Goal: Use online tool/utility: Utilize a website feature to perform a specific function

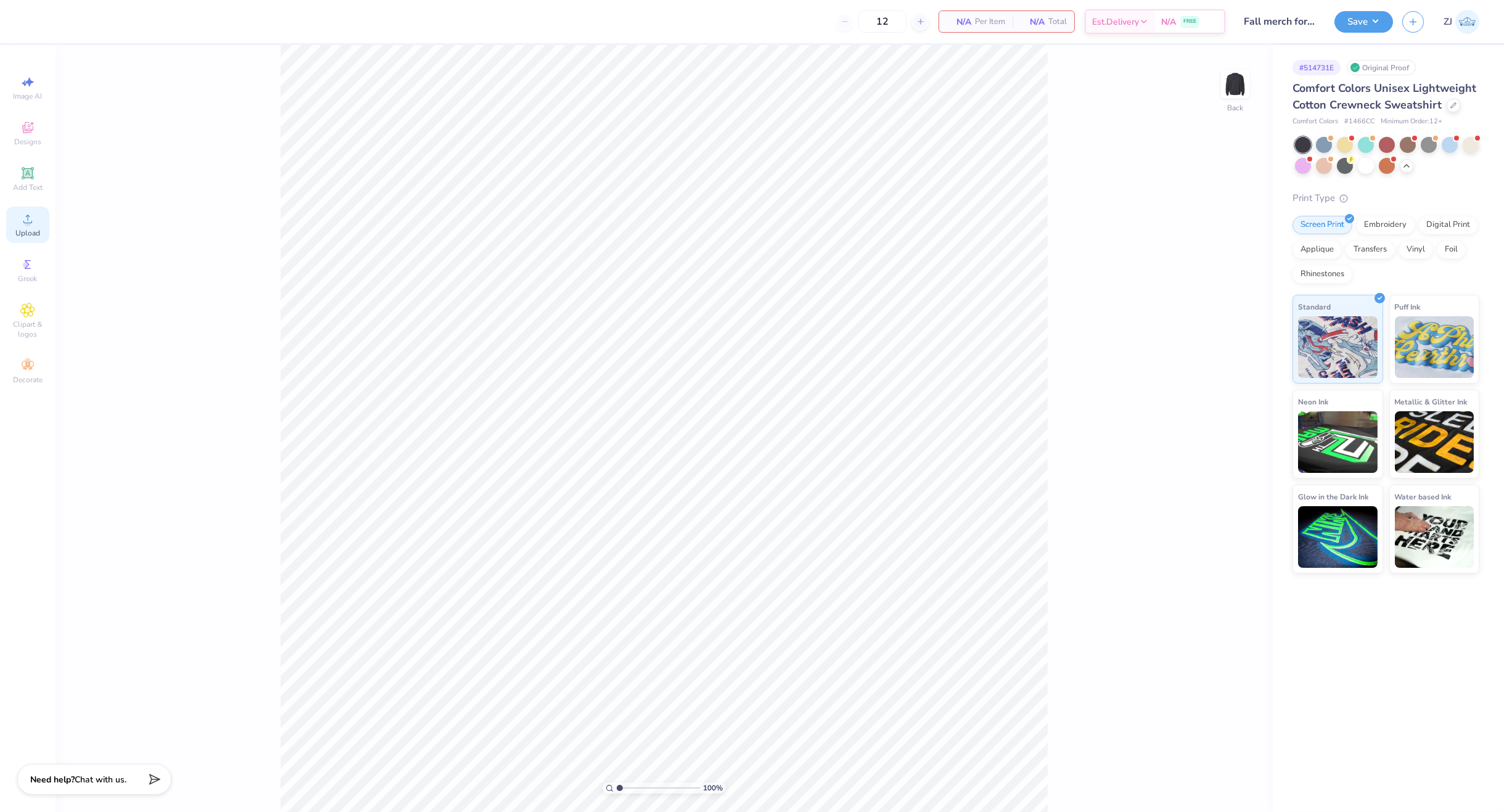
click at [35, 213] on icon at bounding box center [28, 219] width 15 height 15
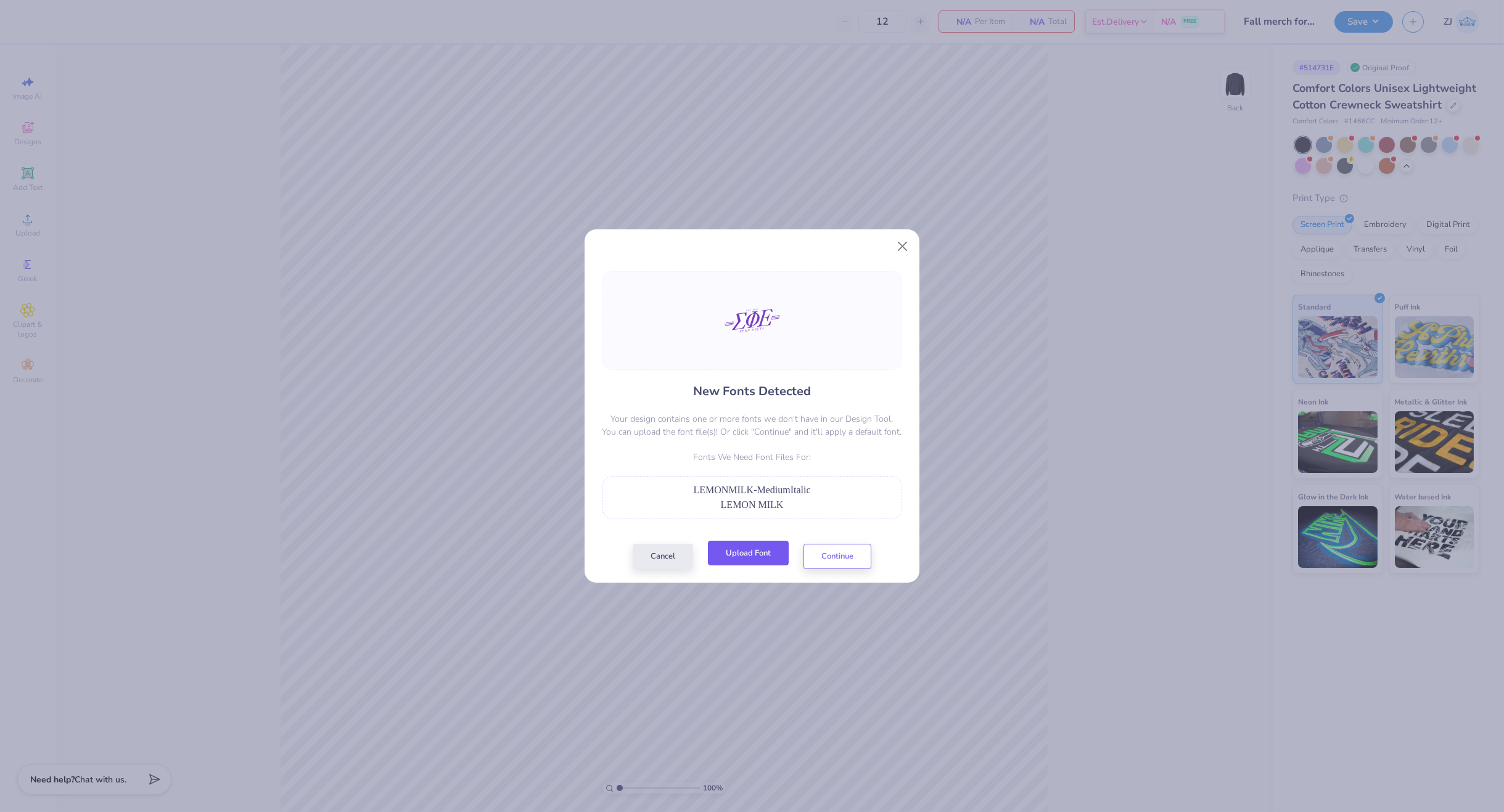
click at [775, 563] on button "Upload Font" at bounding box center [748, 553] width 81 height 26
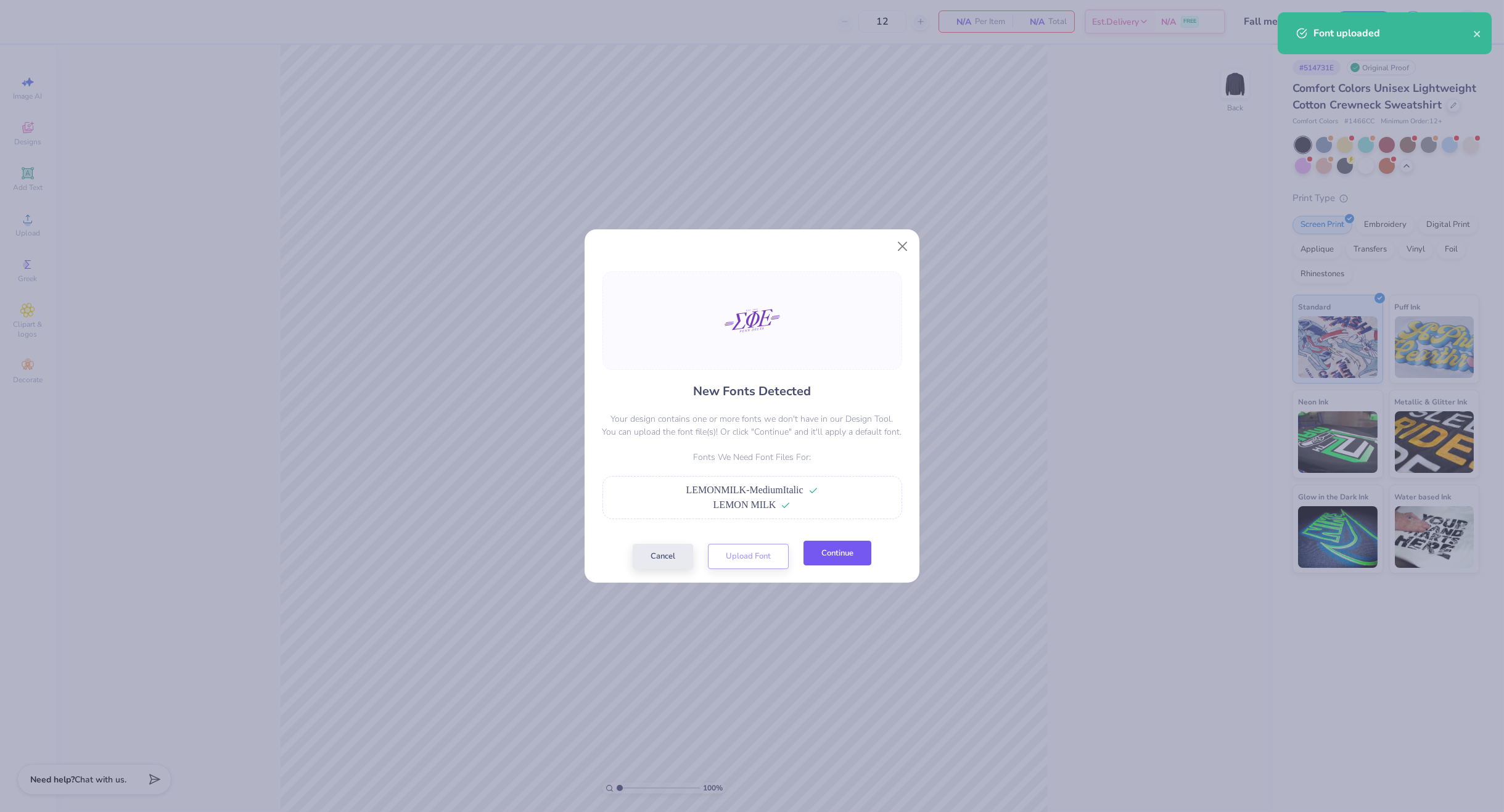
click at [838, 552] on button "Continue" at bounding box center [837, 553] width 68 height 26
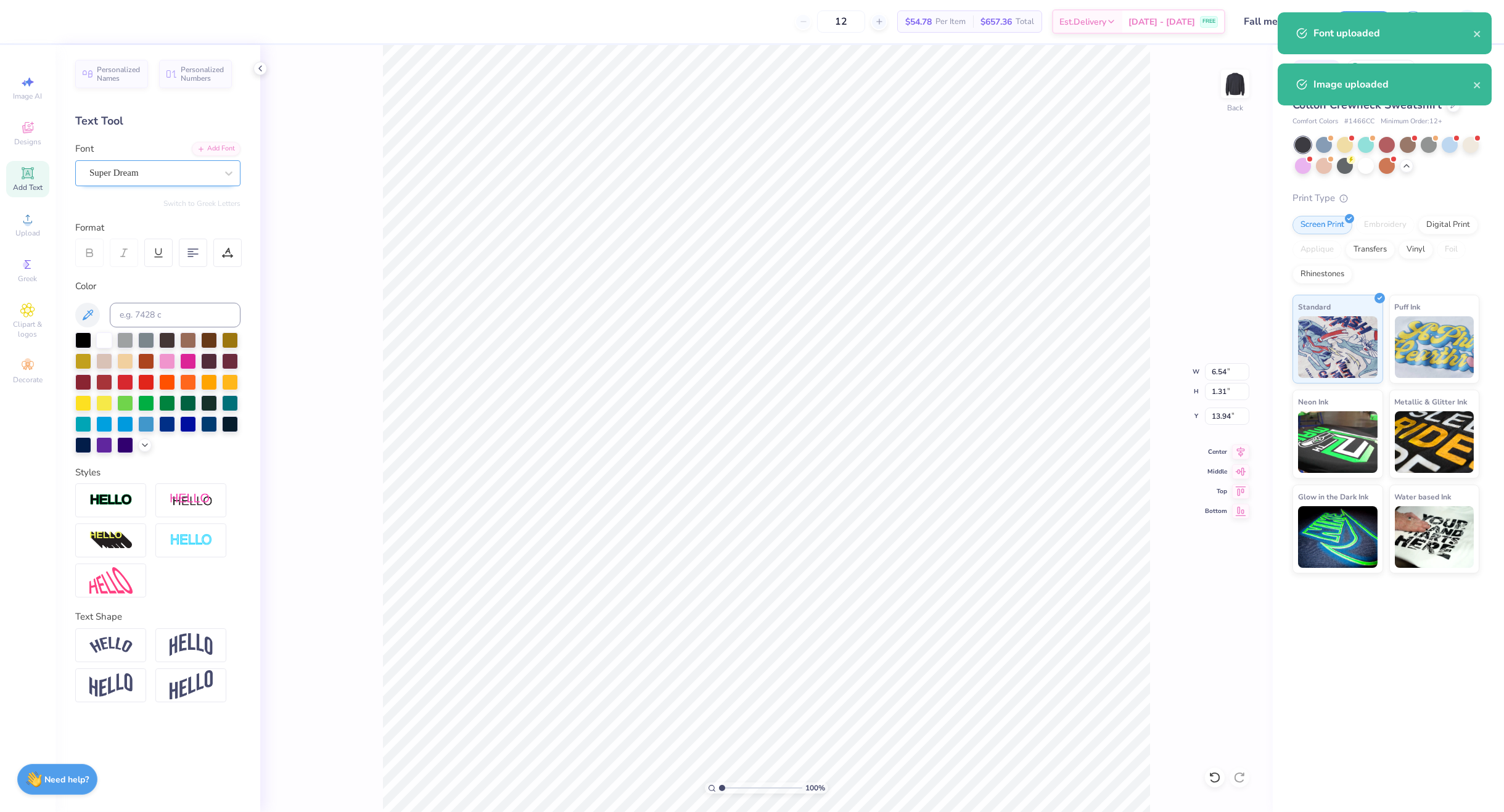
click at [129, 170] on div "Super Dream" at bounding box center [153, 173] width 130 height 19
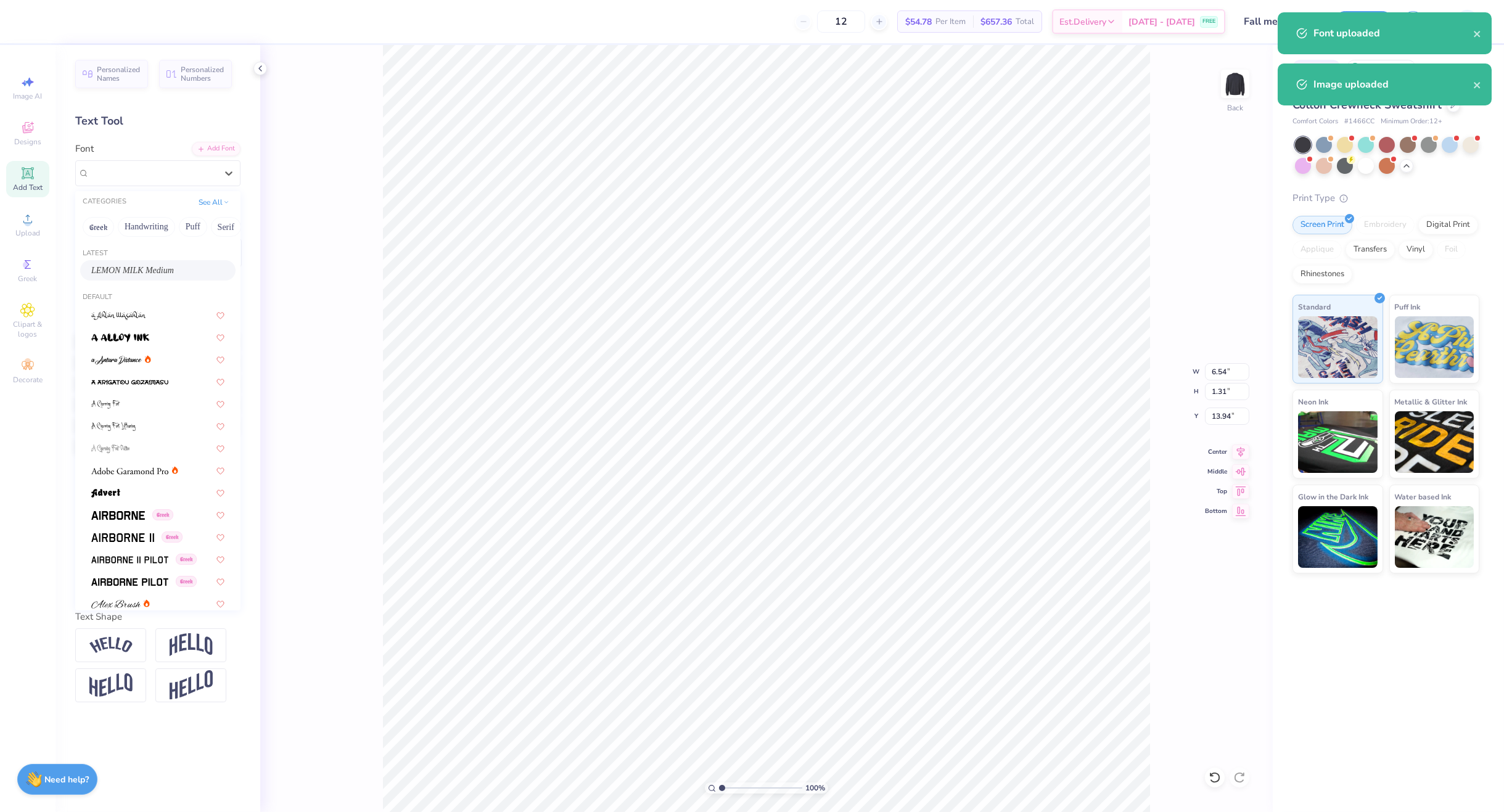
click at [128, 265] on span "LEMON MILK Medium" at bounding box center [132, 270] width 83 height 13
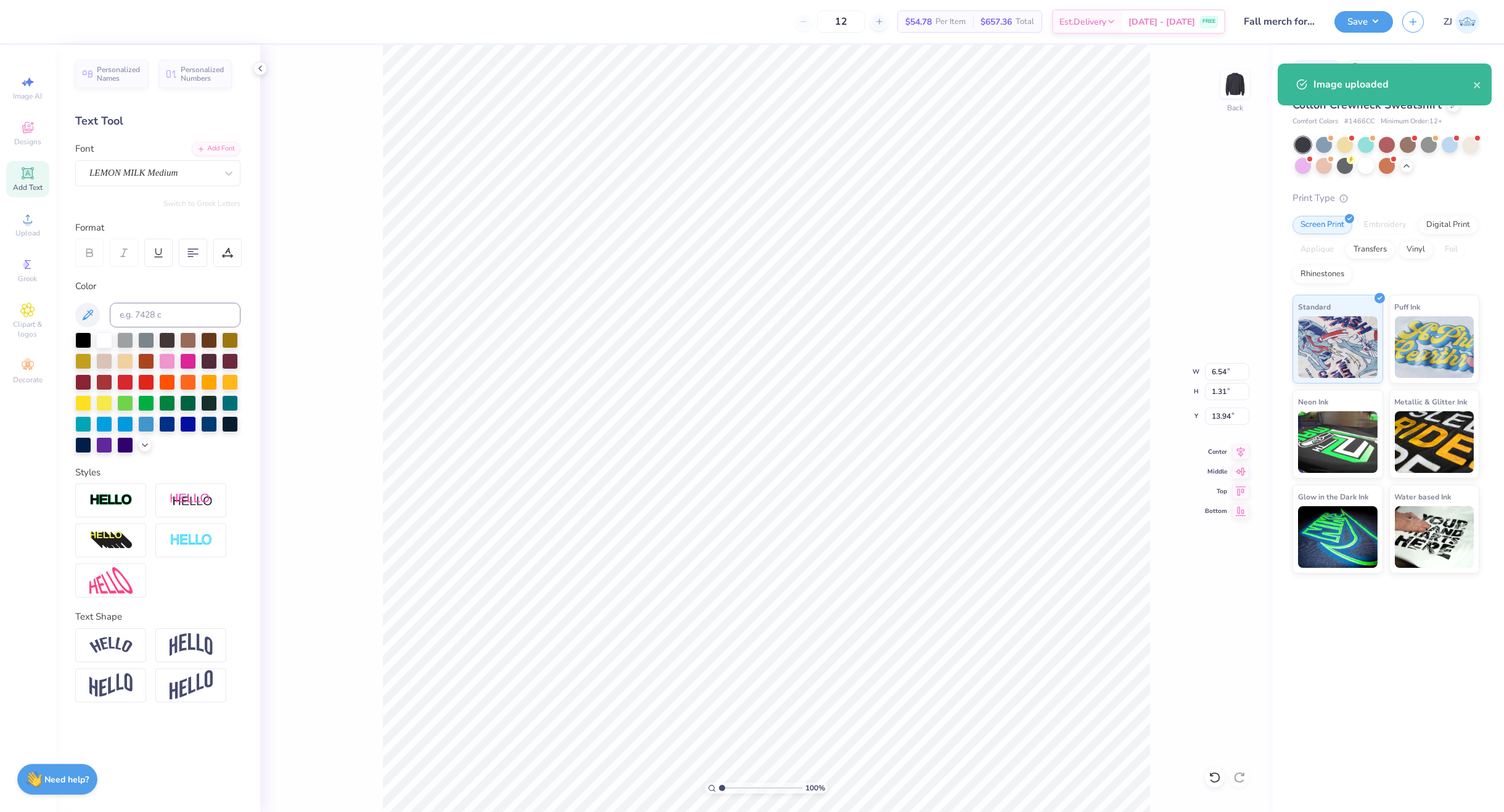
type input "6.59"
type input "1.49"
type input "13.90"
click at [162, 168] on div "Super Dream" at bounding box center [153, 173] width 130 height 19
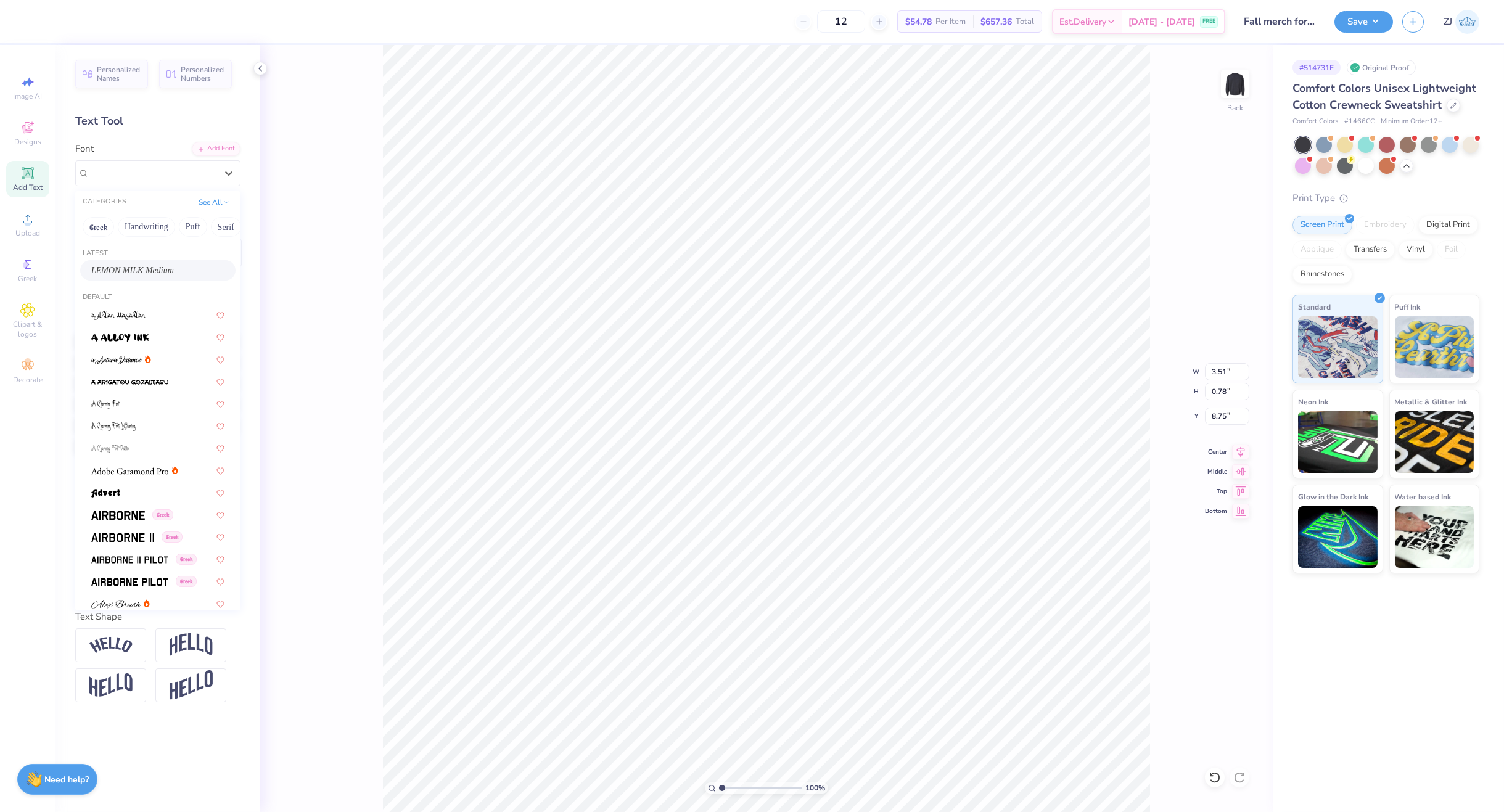
click at [123, 275] on span "LEMON MILK Medium" at bounding box center [132, 270] width 83 height 13
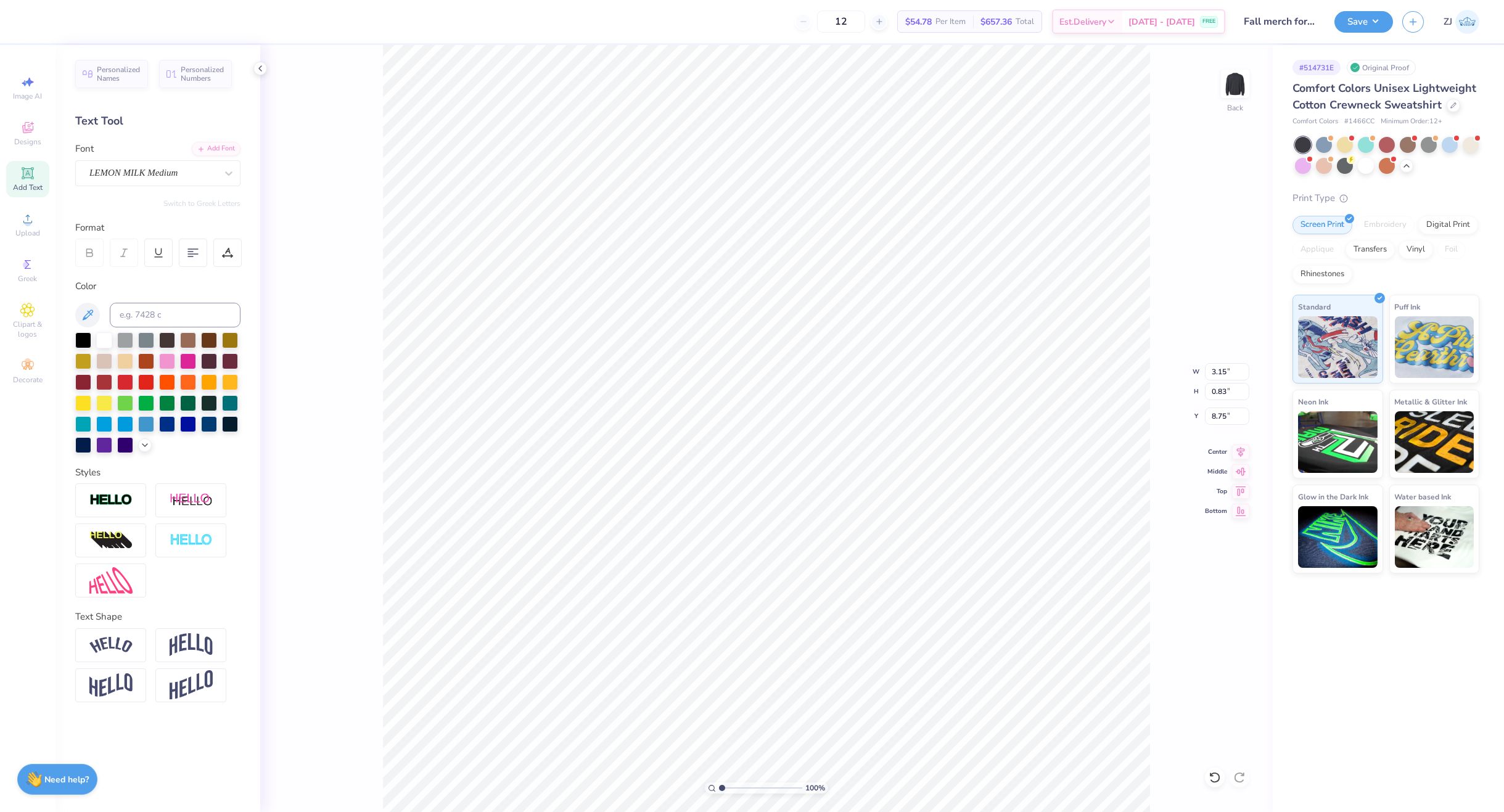
type input "3.15"
type input "0.83"
click at [1239, 448] on icon at bounding box center [1240, 450] width 17 height 15
type input "6.59"
type input "1.49"
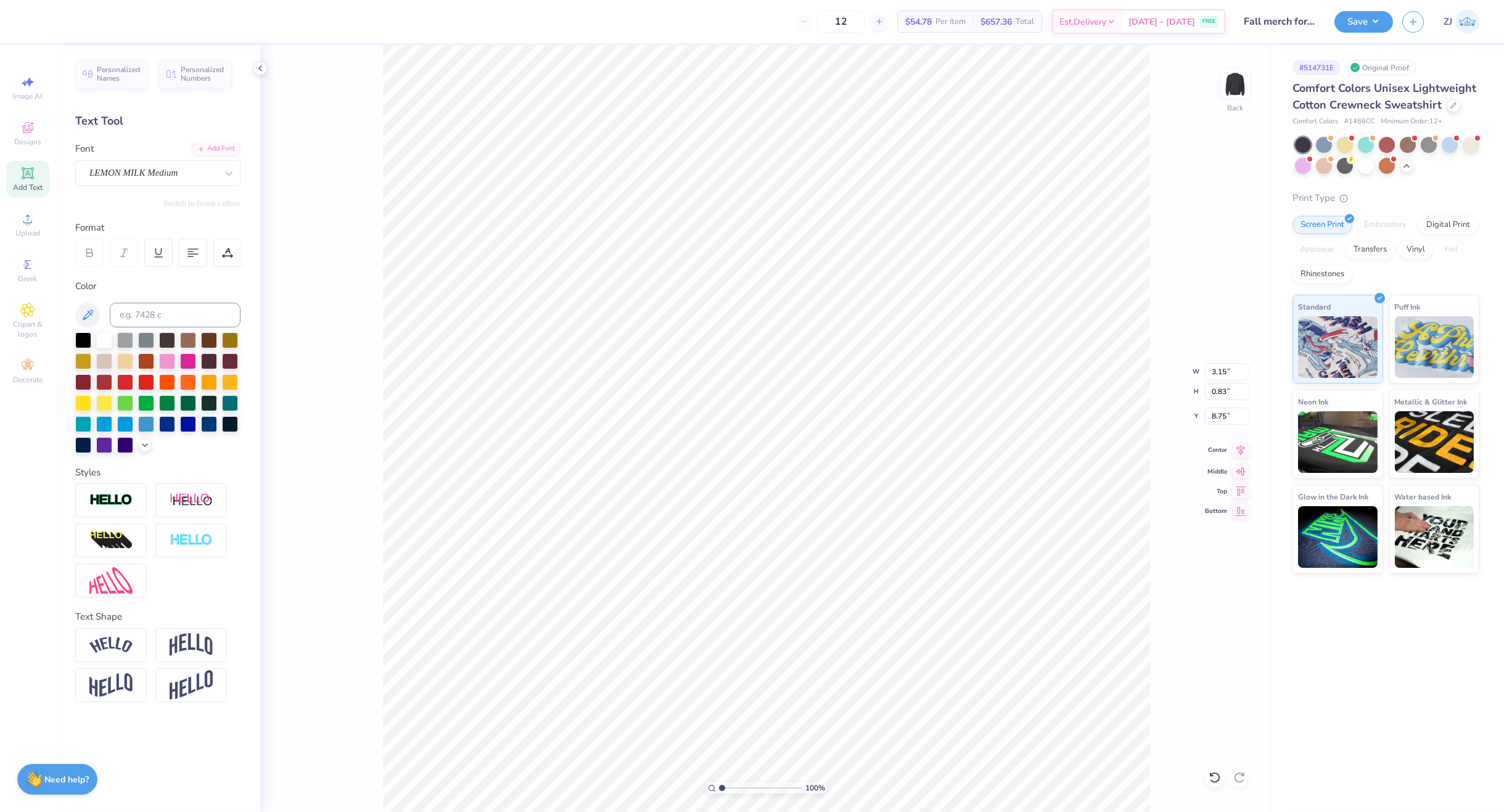
type input "13.90"
click at [1236, 450] on icon at bounding box center [1240, 450] width 17 height 15
type input "15.00"
type input "5.64"
type input "8.98"
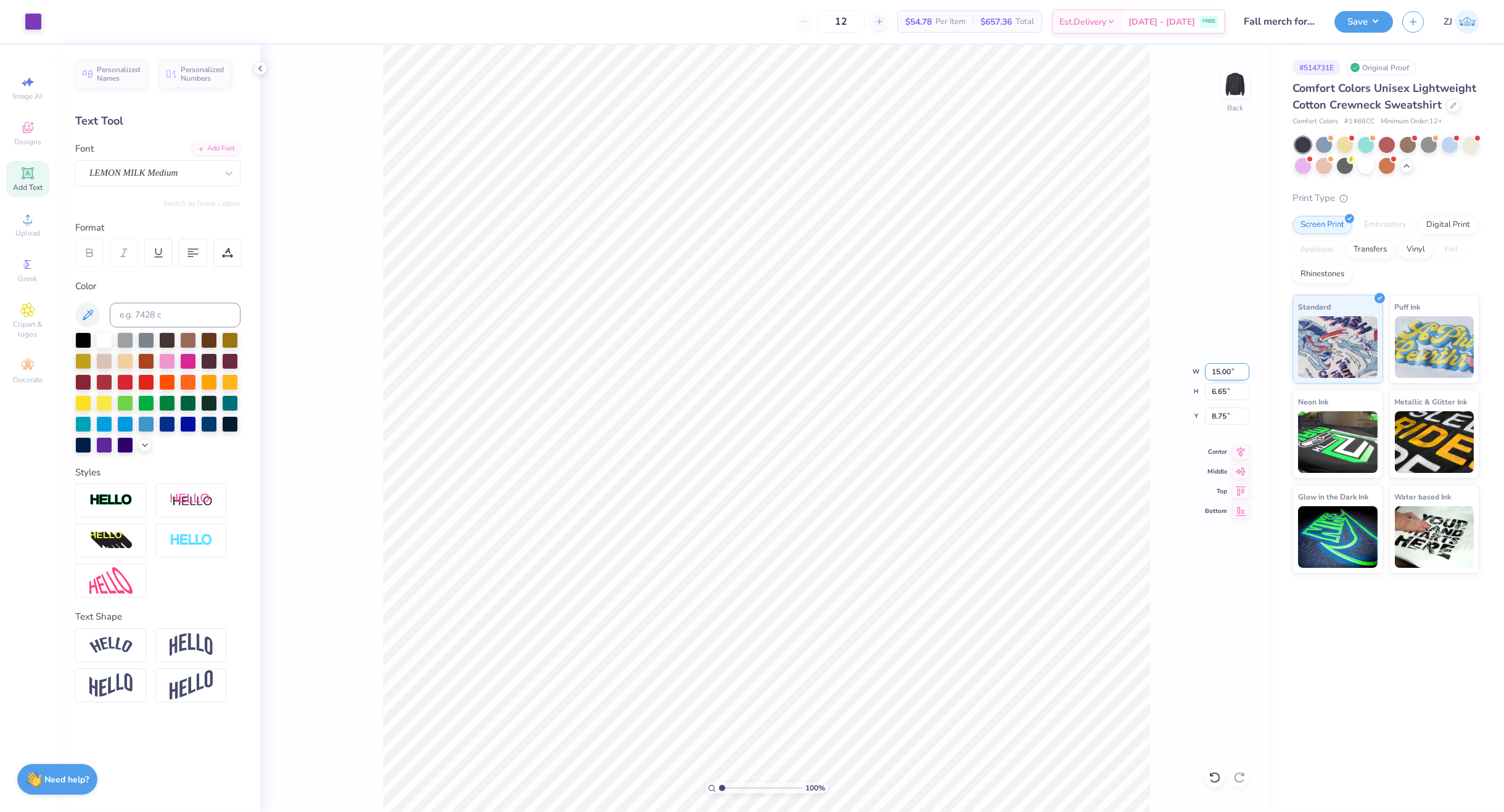
click at [1216, 368] on input "15.00" at bounding box center [1227, 371] width 44 height 17
type input "5.00"
type input "2.22"
type input "10.96"
click at [1230, 377] on input "5.00" at bounding box center [1227, 371] width 44 height 17
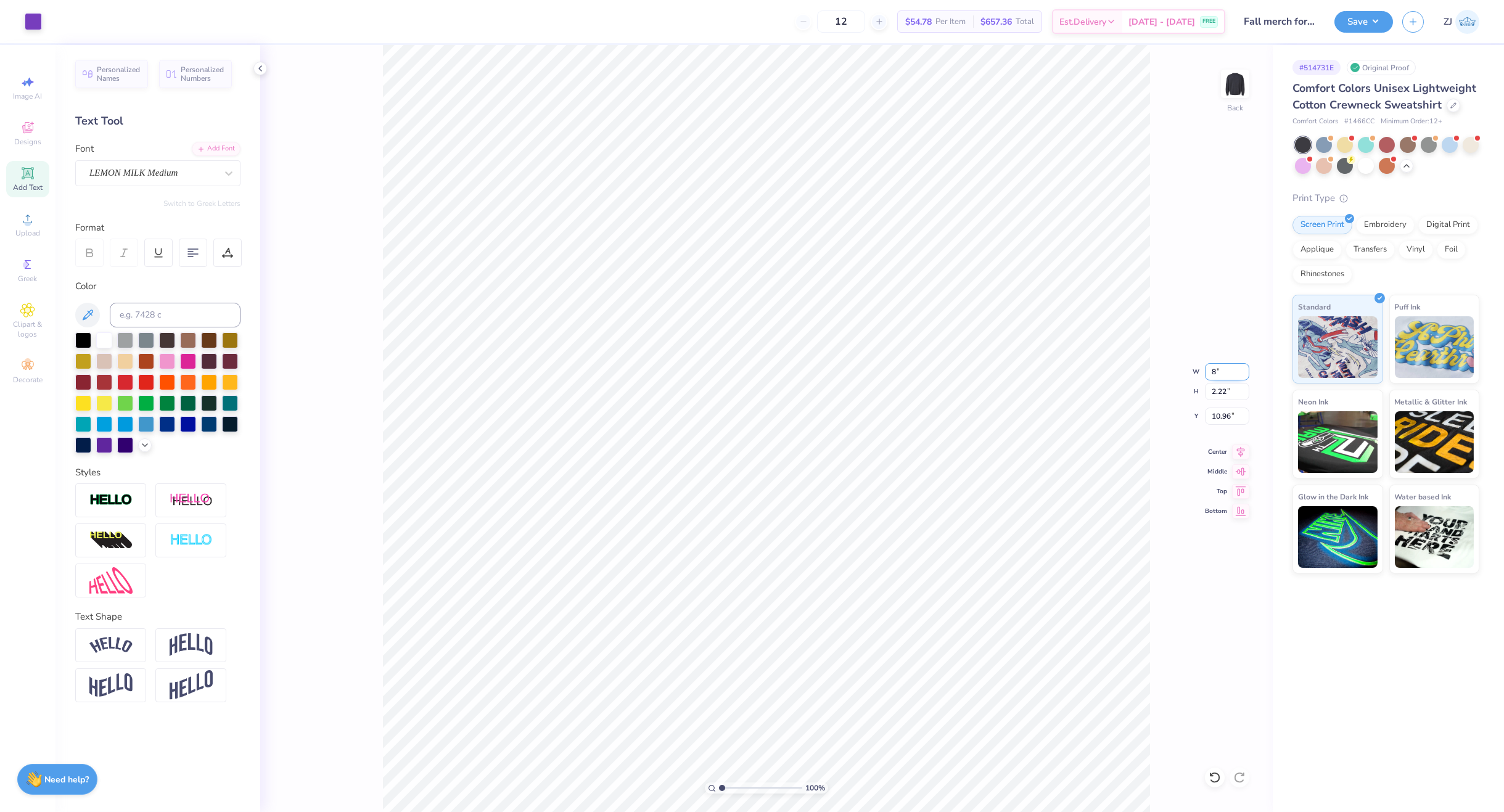
type input "8.00"
type input "3.54"
click at [1221, 419] on input "10.30" at bounding box center [1227, 416] width 44 height 17
type input "3.00"
type input "8.00"
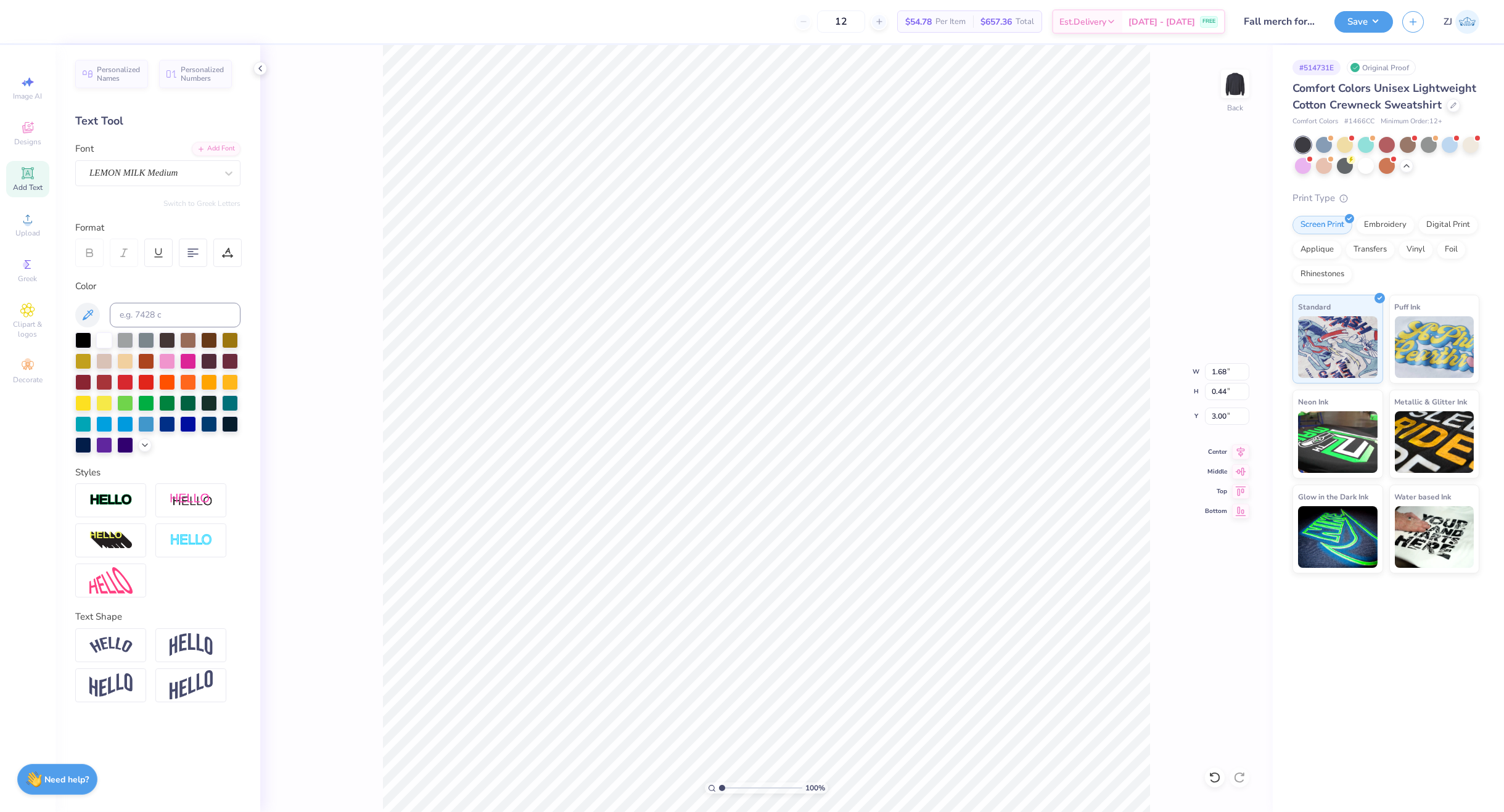
type input "3.01"
type input "3.12"
click at [1363, 27] on button "Save" at bounding box center [1363, 19] width 59 height 21
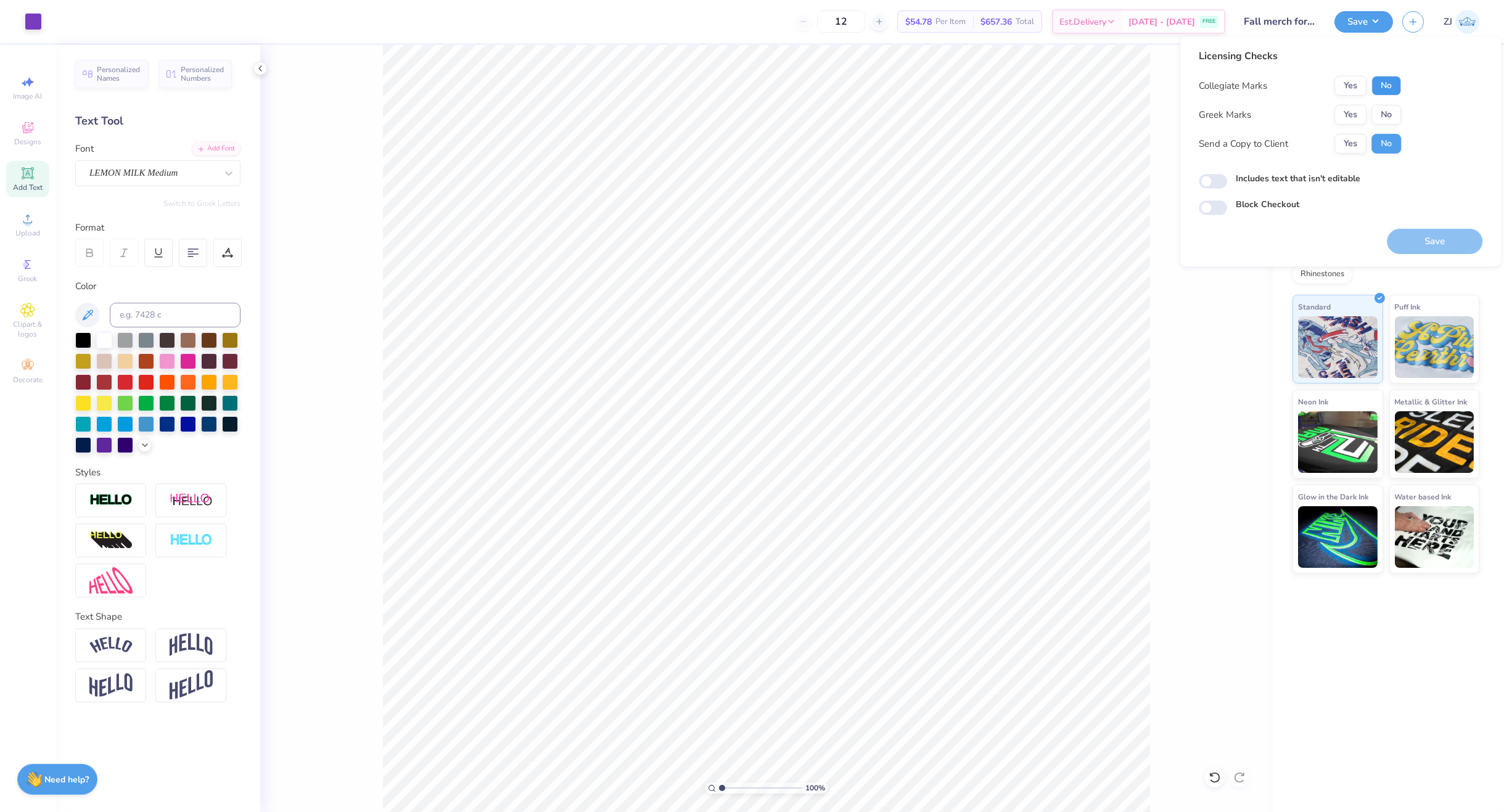
click at [1389, 90] on button "No" at bounding box center [1385, 85] width 29 height 19
click at [1351, 121] on button "Yes" at bounding box center [1350, 114] width 32 height 19
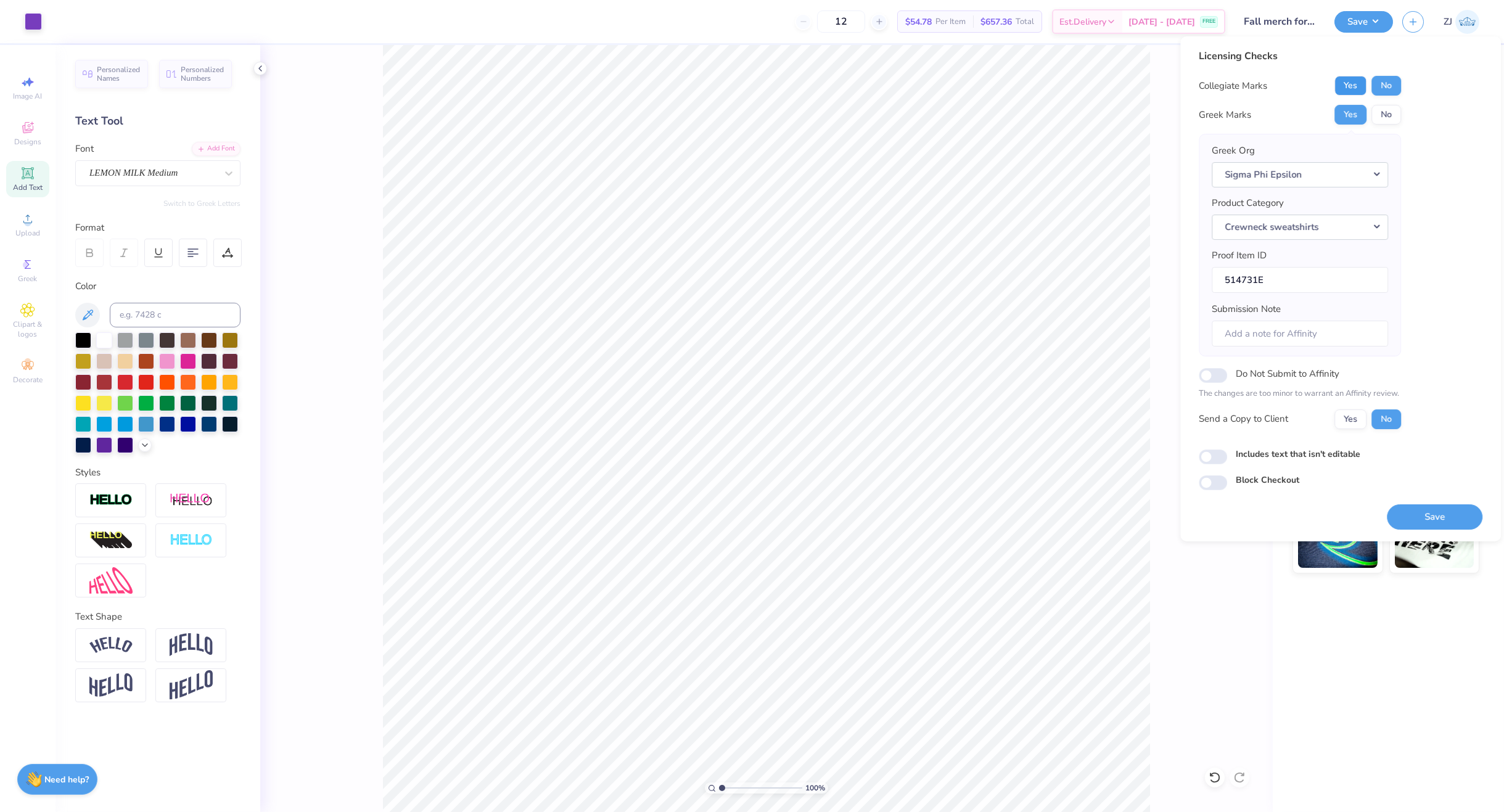
click at [1356, 89] on button "Yes" at bounding box center [1350, 85] width 32 height 19
click at [1211, 460] on input "Includes text that isn't editable" at bounding box center [1212, 457] width 28 height 15
checkbox input "true"
click at [1457, 518] on button "Save" at bounding box center [1434, 517] width 96 height 26
